Goal: Transaction & Acquisition: Purchase product/service

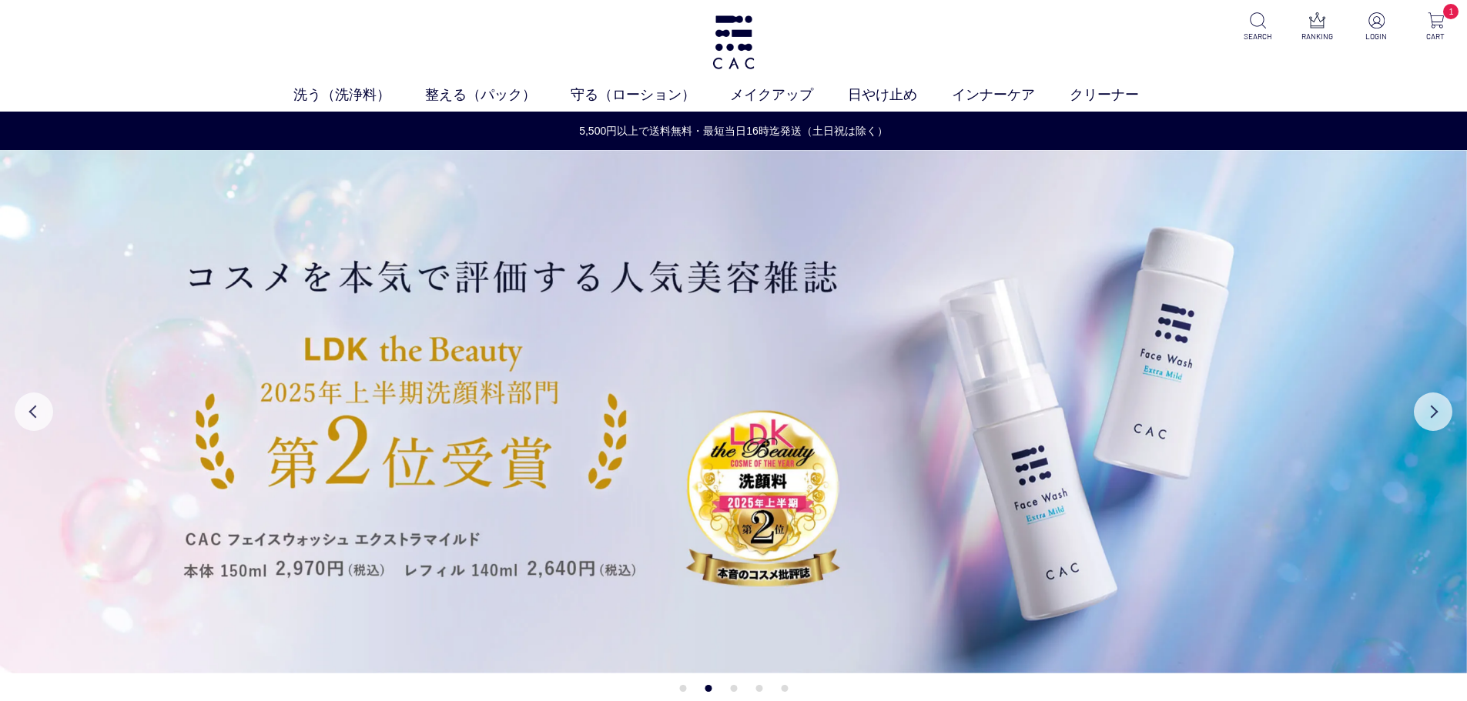
click at [363, 79] on div "洗う（洗浄料） 液体洗浄料 パウダー洗浄料 泡洗顔料 グッズ 整える（パック） フェイスパック ヘアパック 守る（ローション） 保湿化粧水 柔軟化粧水 美容液…" at bounding box center [733, 56] width 1467 height 112
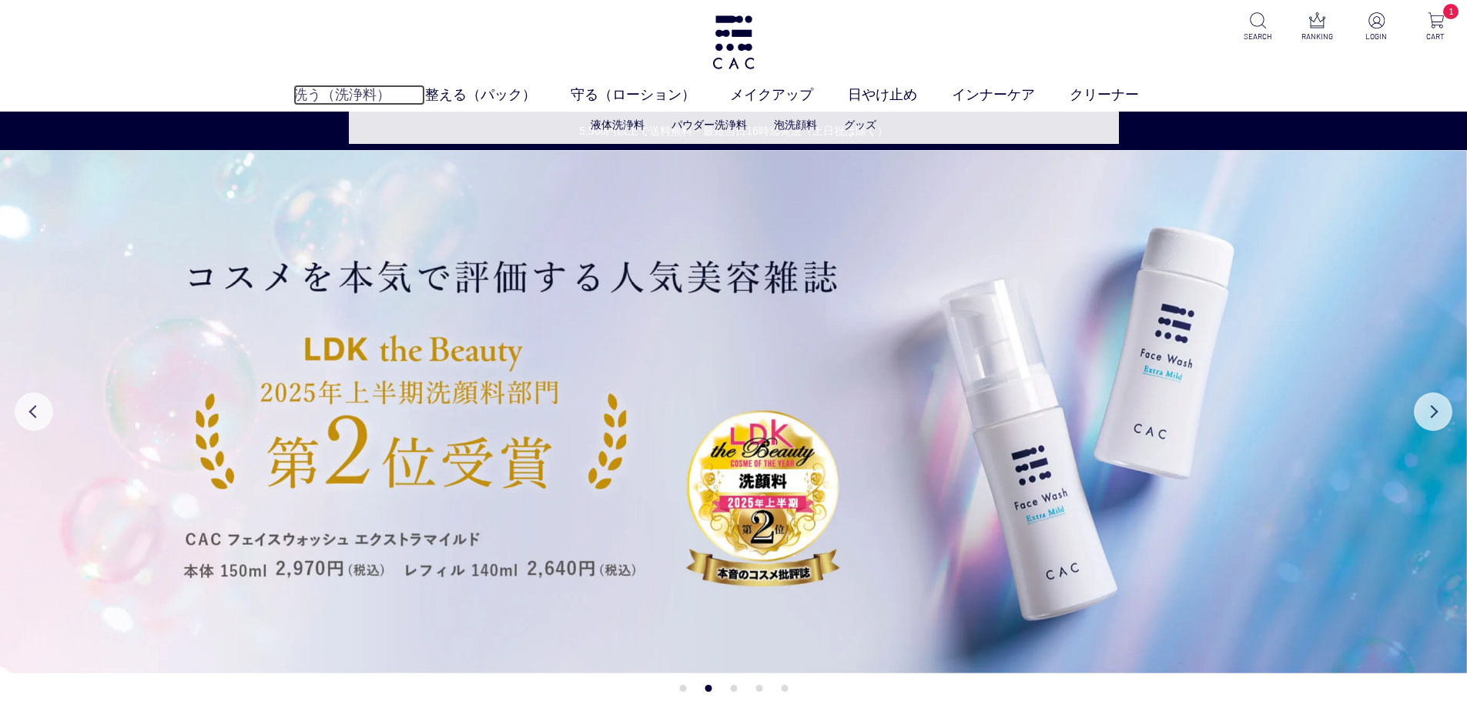
click at [365, 97] on link "洗う（洗浄料）" at bounding box center [359, 95] width 132 height 21
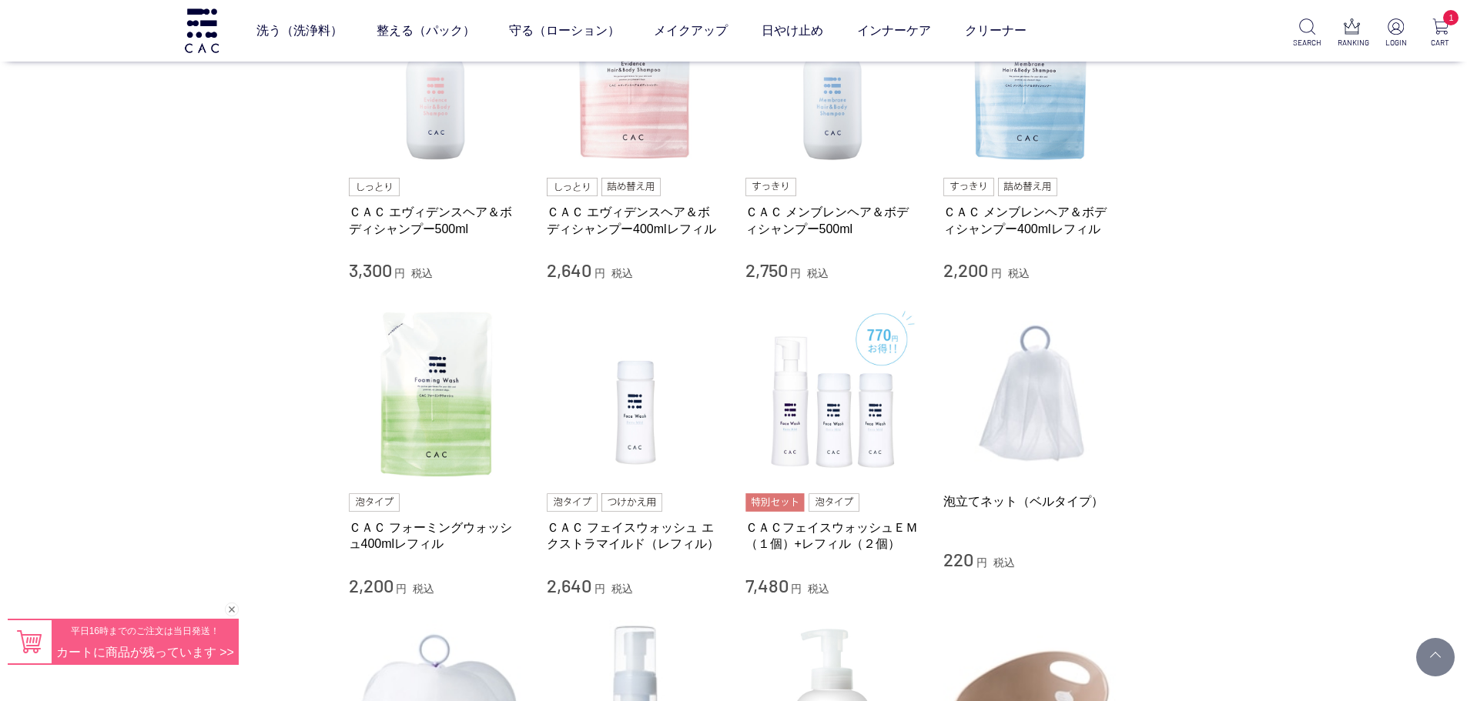
scroll to position [385, 0]
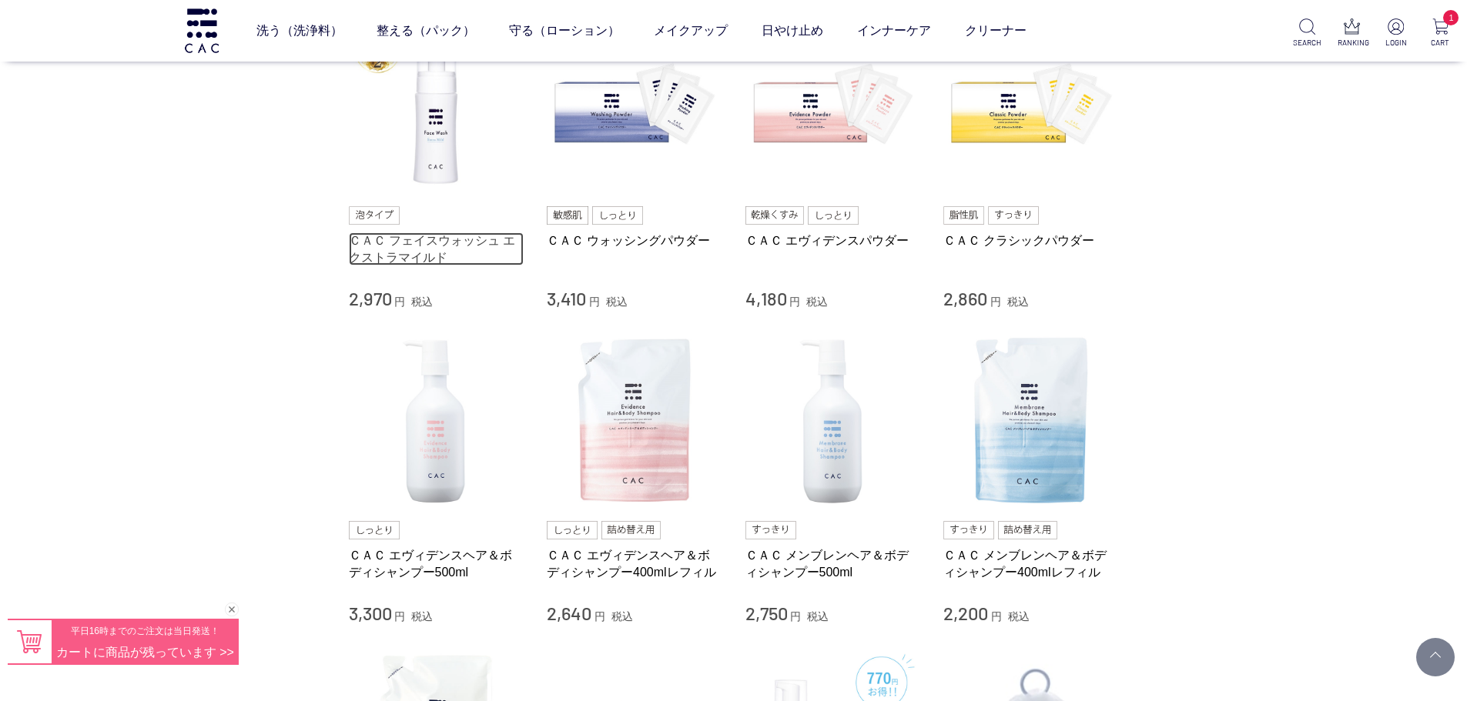
click at [441, 246] on link "ＣＡＣ フェイスウォッシュ エクストラマイルド" at bounding box center [437, 249] width 176 height 33
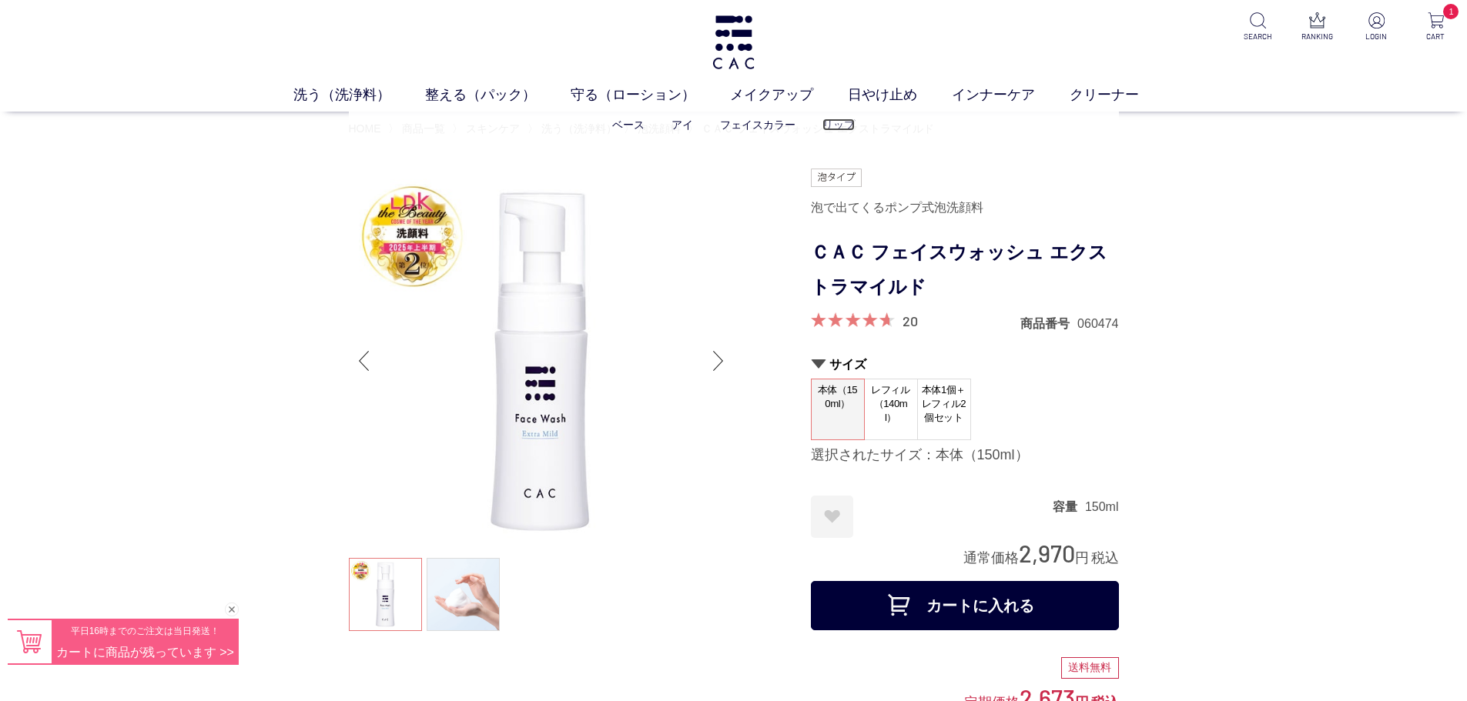
click at [827, 122] on link "リップ" at bounding box center [838, 125] width 32 height 12
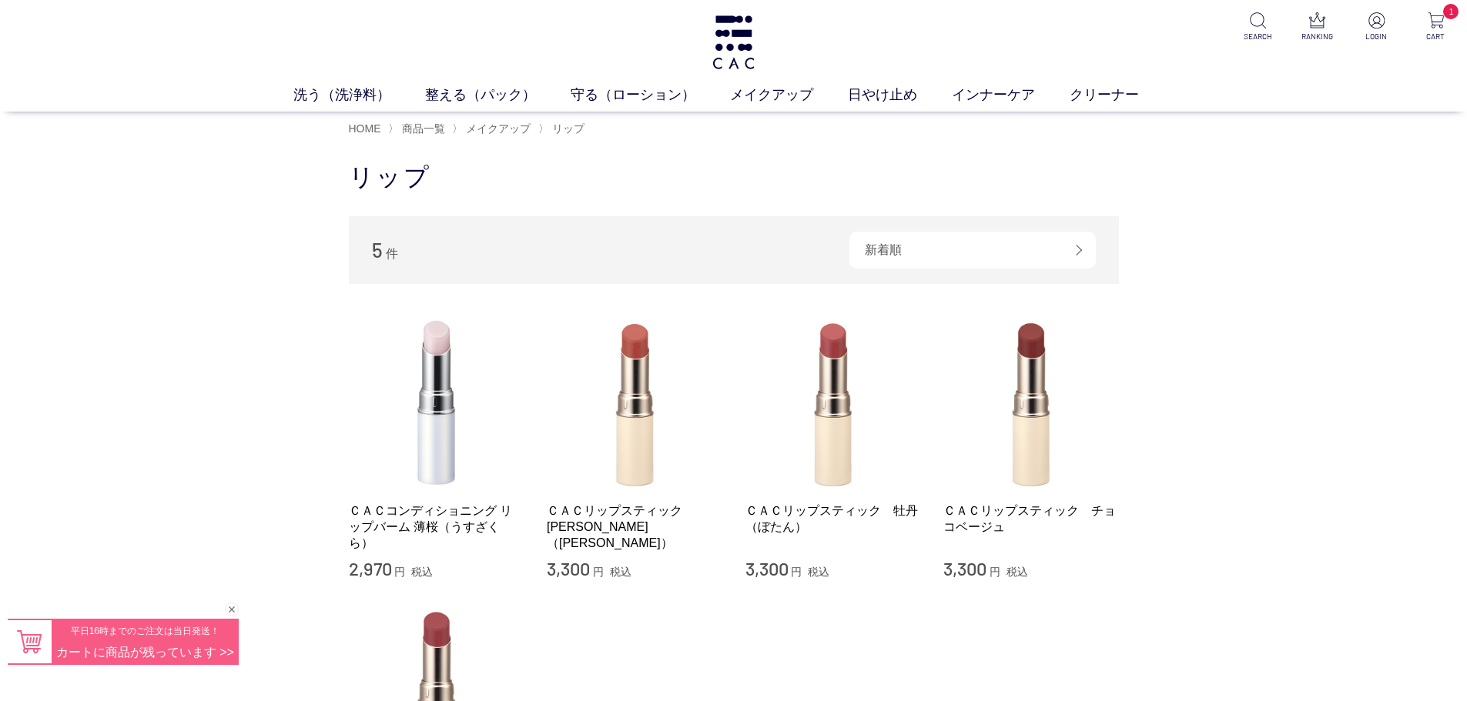
scroll to position [154, 0]
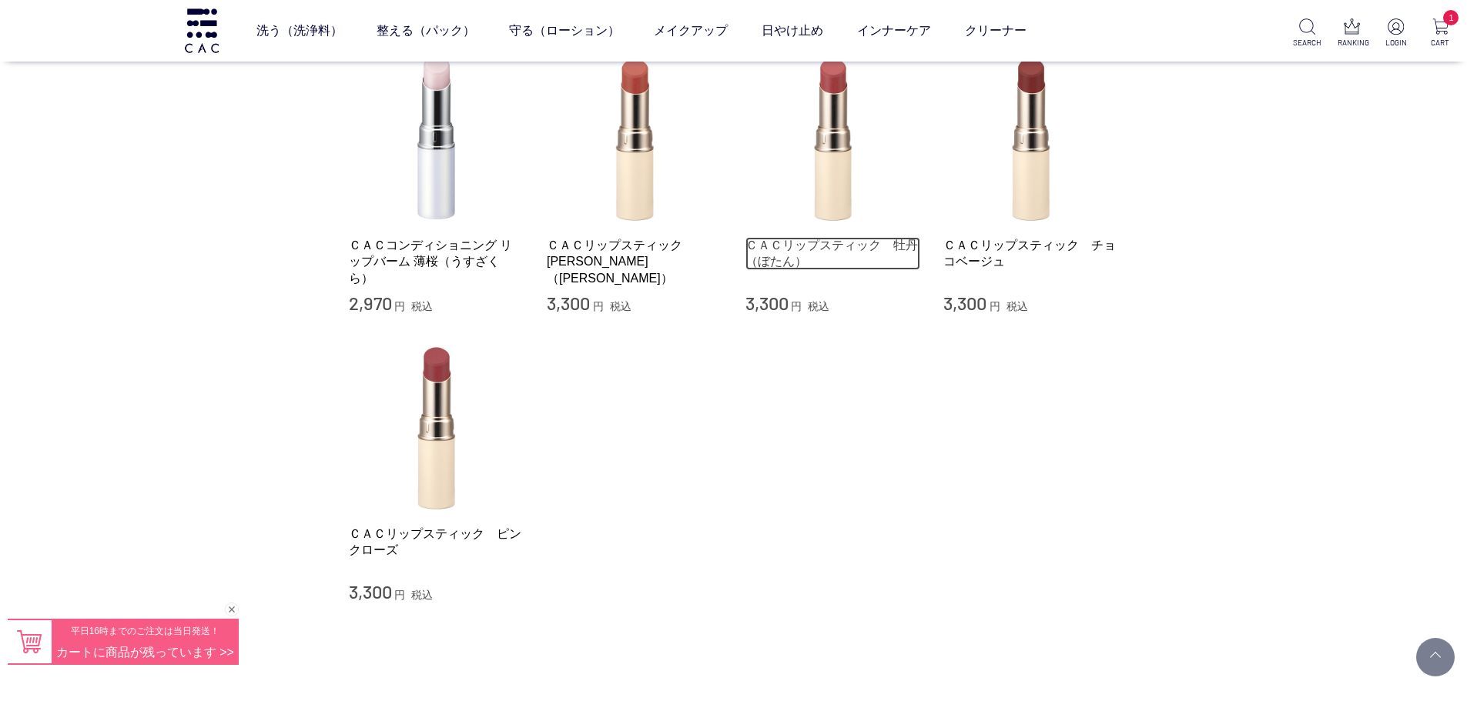
click at [840, 239] on link "ＣＡＣリップスティック　牡丹（ぼたん）" at bounding box center [833, 253] width 176 height 33
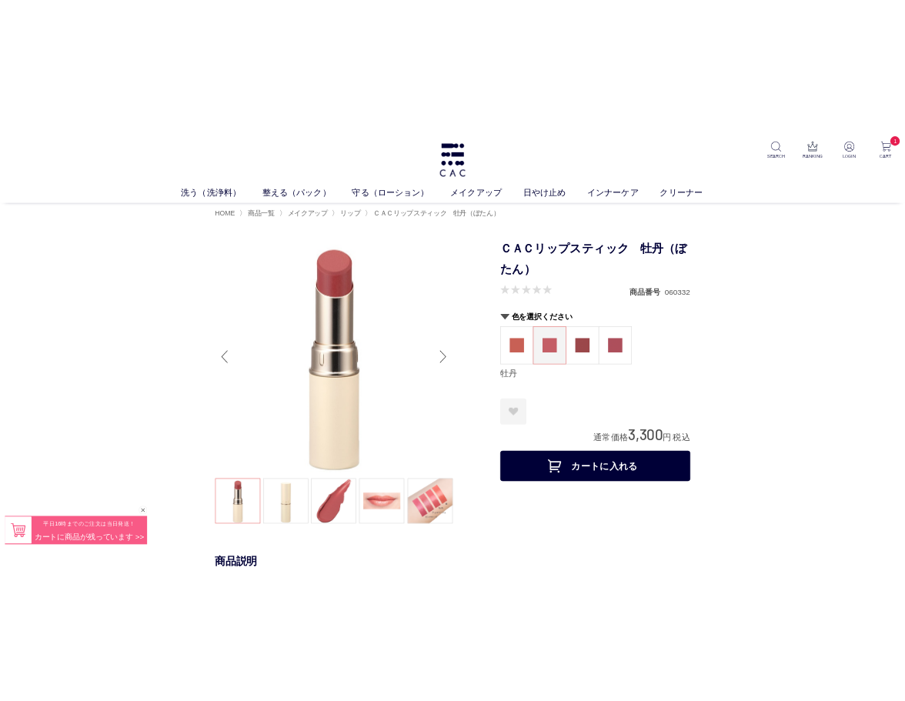
scroll to position [77, 0]
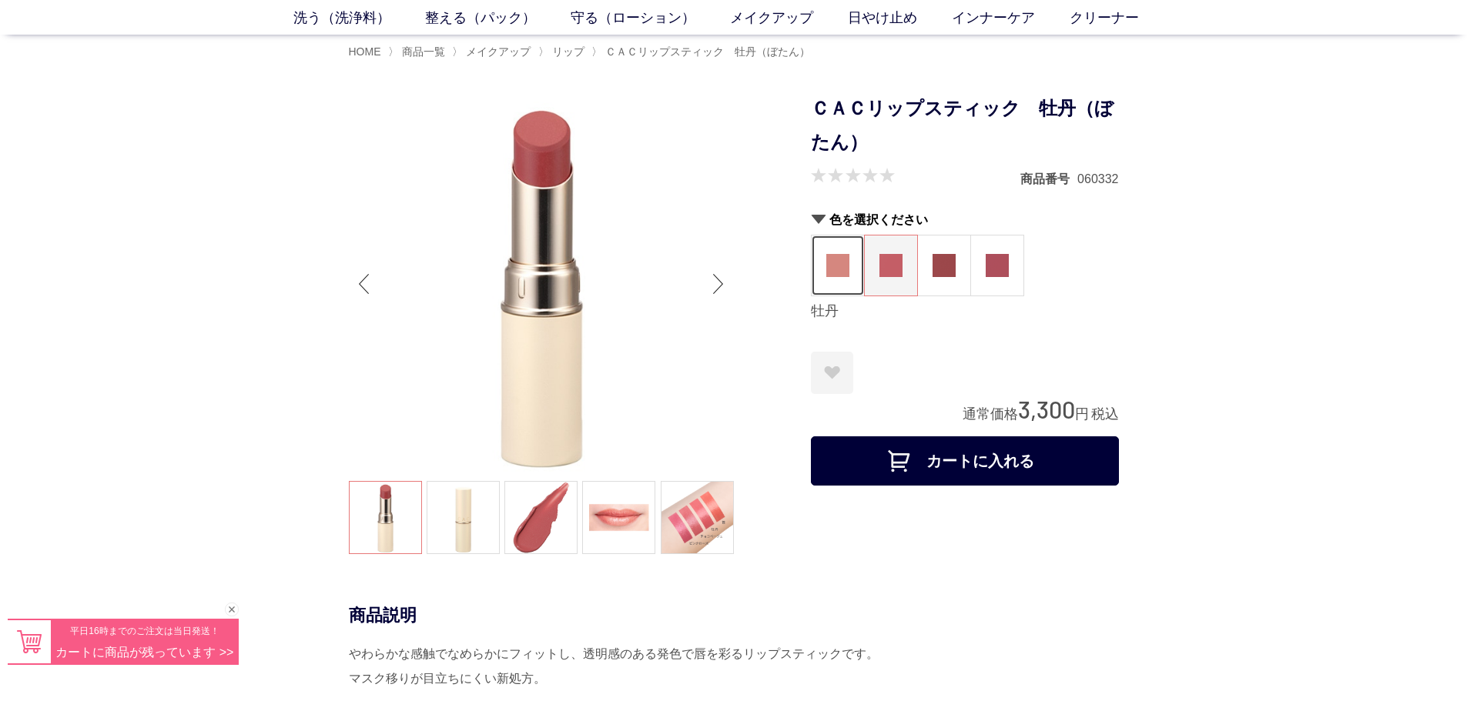
drag, startPoint x: 868, startPoint y: 217, endPoint x: 832, endPoint y: 274, distance: 67.1
